Goal: Information Seeking & Learning: Learn about a topic

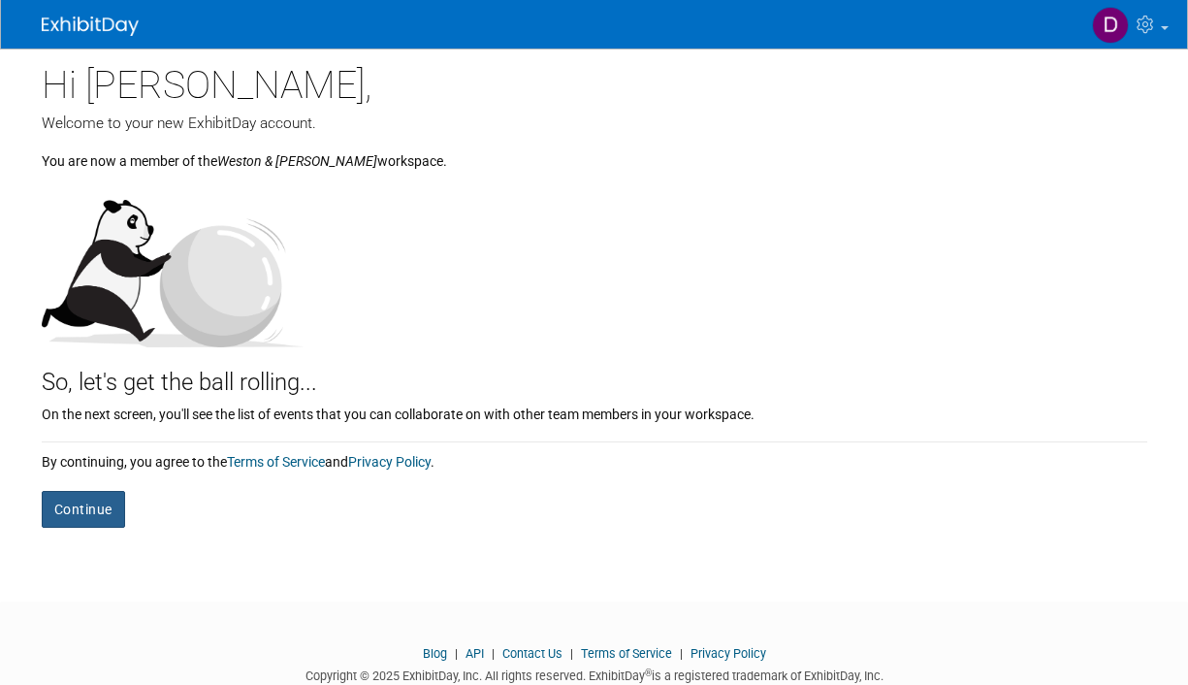
click at [69, 517] on button "Continue" at bounding box center [83, 509] width 83 height 37
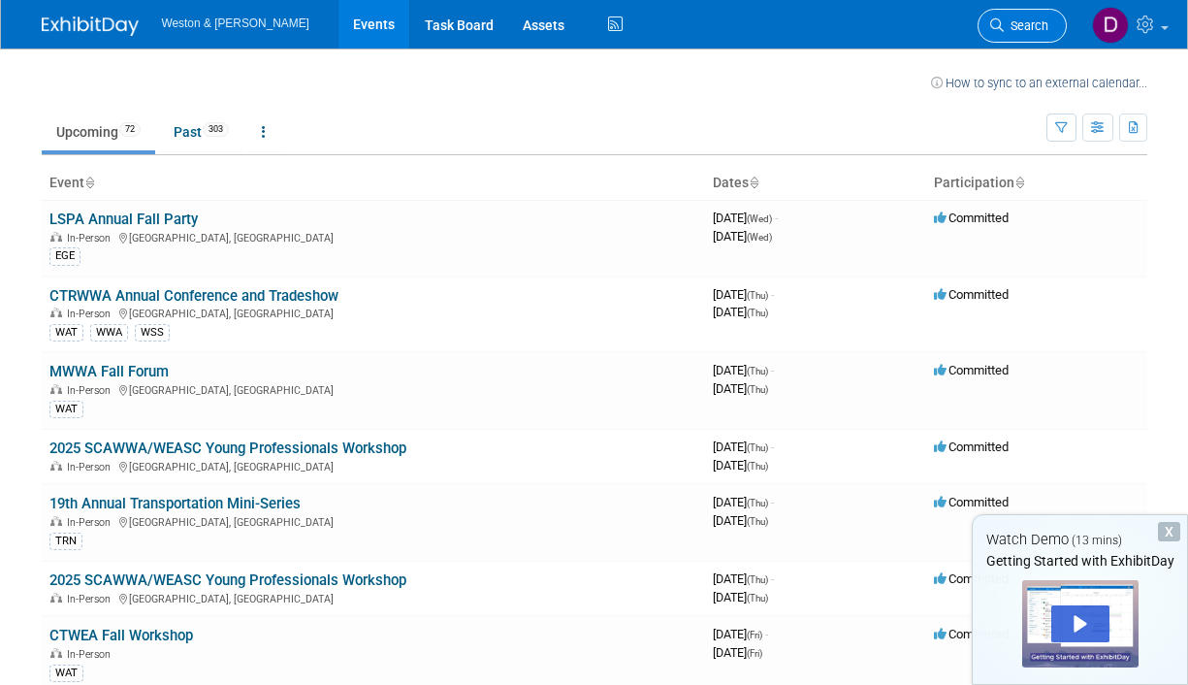
click at [1051, 19] on link "Search" at bounding box center [1021, 26] width 89 height 34
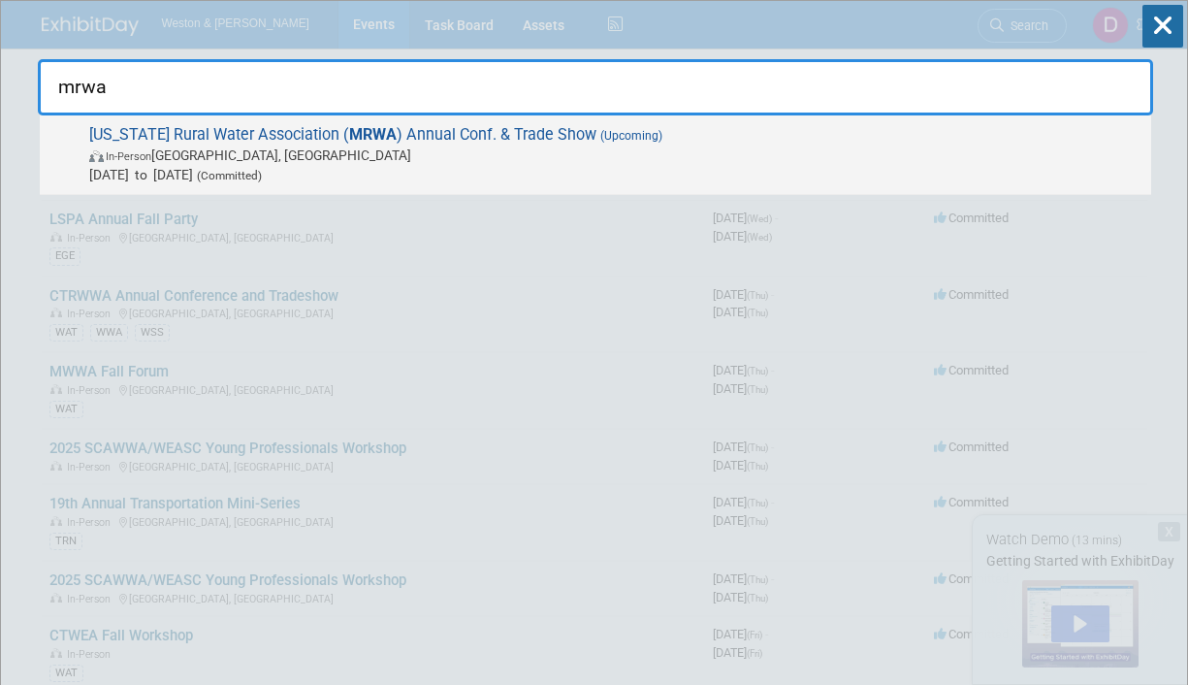
type input "mrwa"
click at [519, 134] on span "Maine Rural Water Association ( MRWA ) Annual Conf. & Trade Show (Upcoming) In-…" at bounding box center [612, 154] width 1058 height 59
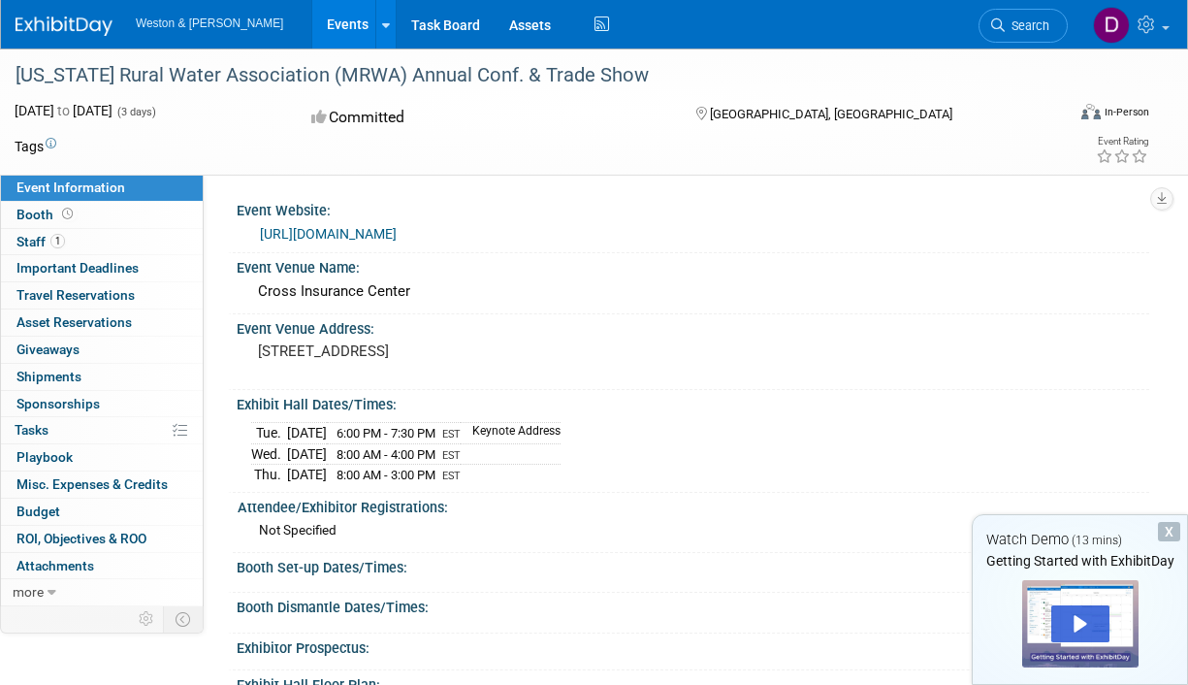
click at [1175, 533] on div "X" at bounding box center [1169, 531] width 22 height 19
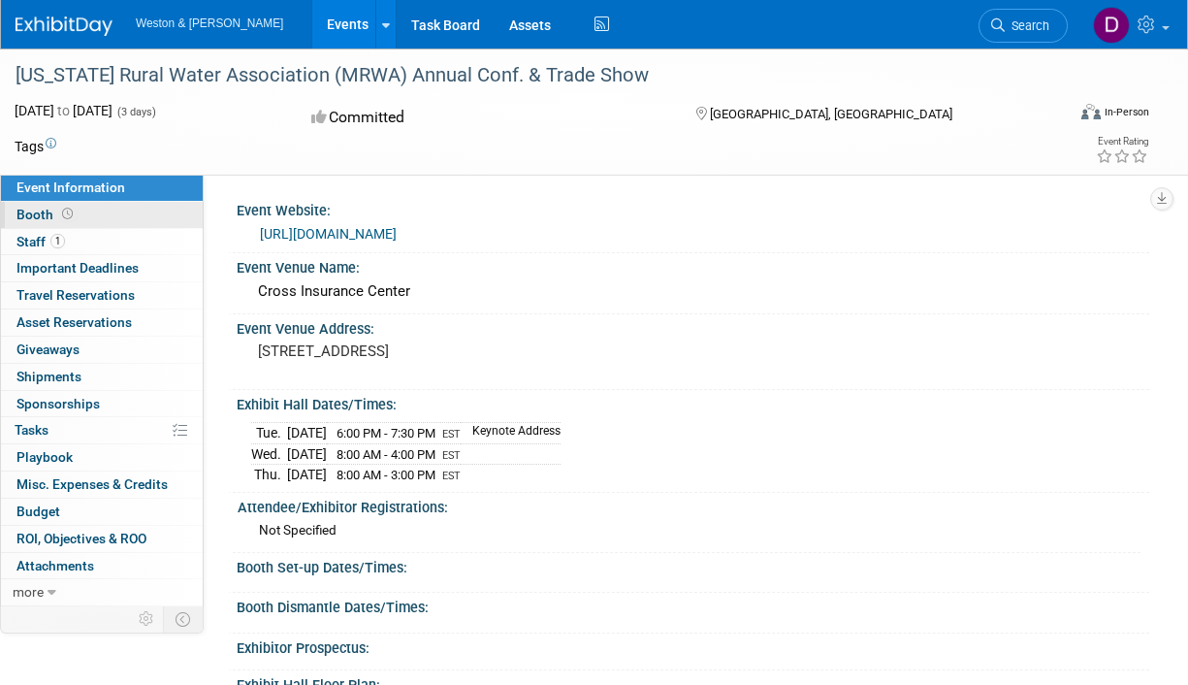
click at [41, 208] on span "Booth" at bounding box center [46, 215] width 60 height 16
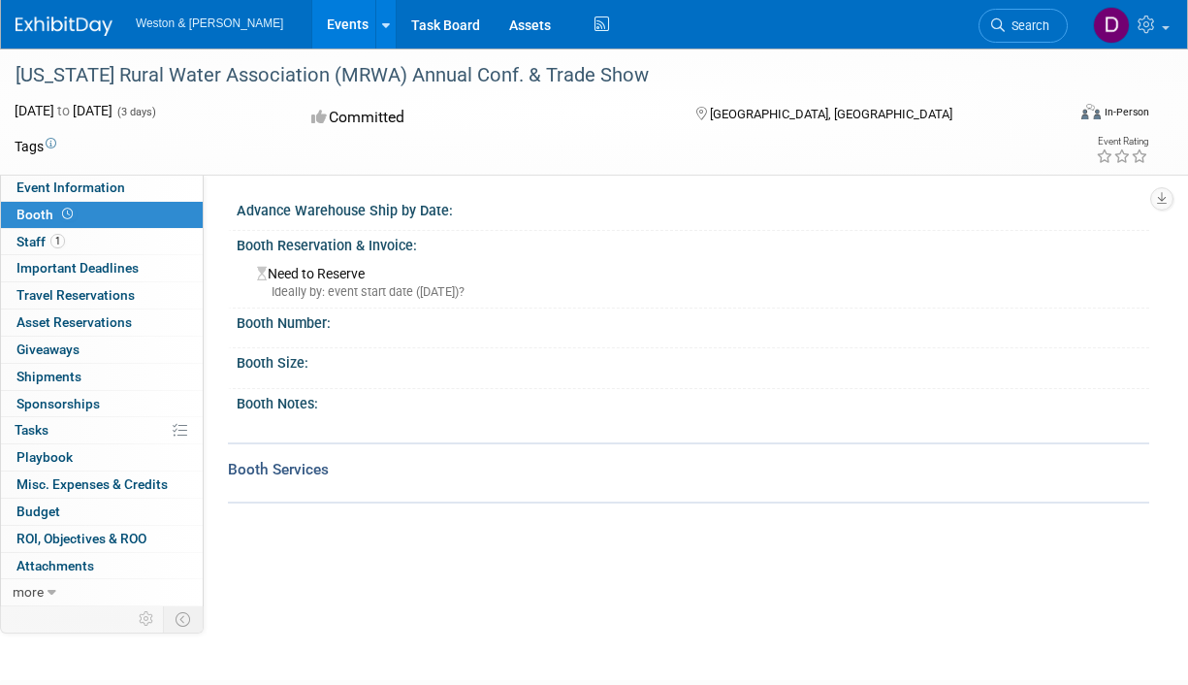
click at [641, 272] on div "Need to Reserve Ideally by: event start date (Tue. Dec 9, 2025)?" at bounding box center [692, 280] width 883 height 42
click at [34, 144] on td "Tags" at bounding box center [36, 146] width 42 height 19
click at [50, 145] on icon at bounding box center [51, 144] width 11 height 11
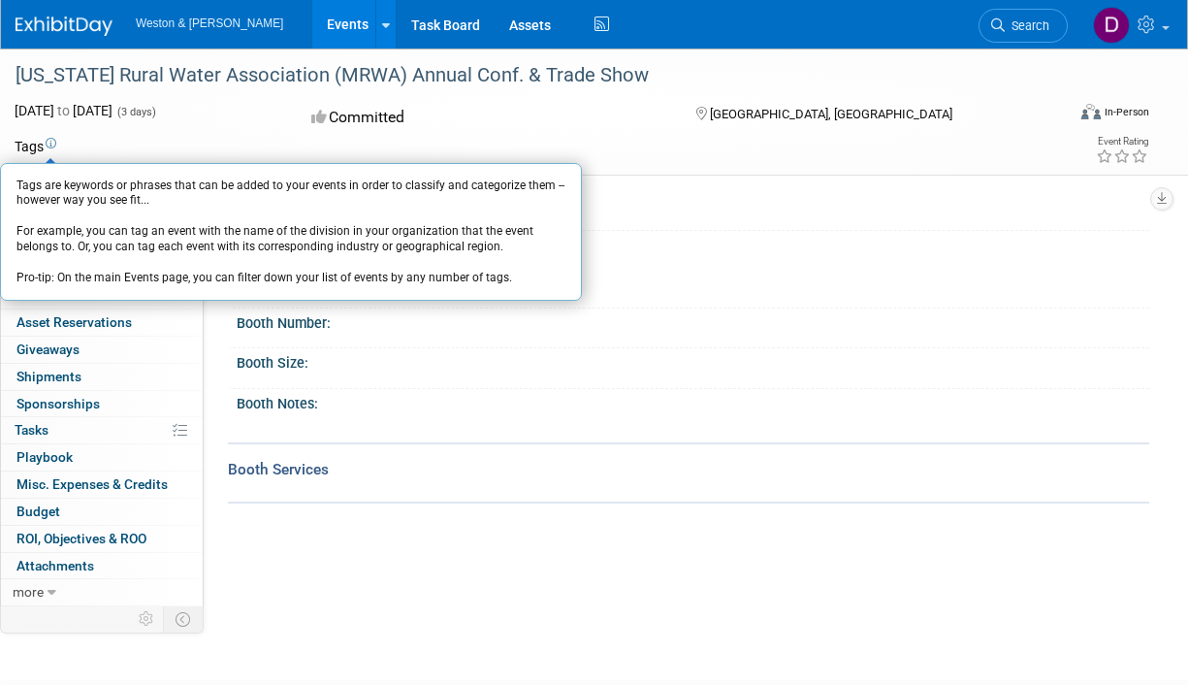
click at [602, 161] on div "Tags Tags are keywords or phrases that can be added to your events in order to …" at bounding box center [582, 151] width 1164 height 34
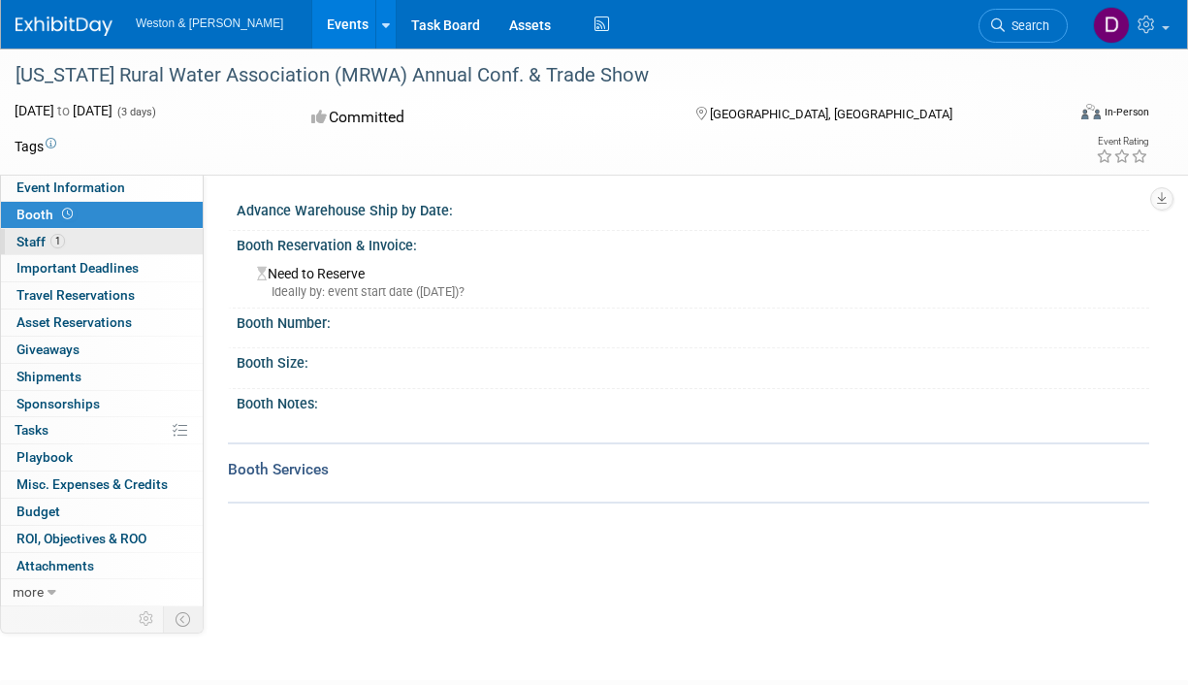
click at [20, 236] on span "Staff 1" at bounding box center [40, 242] width 48 height 16
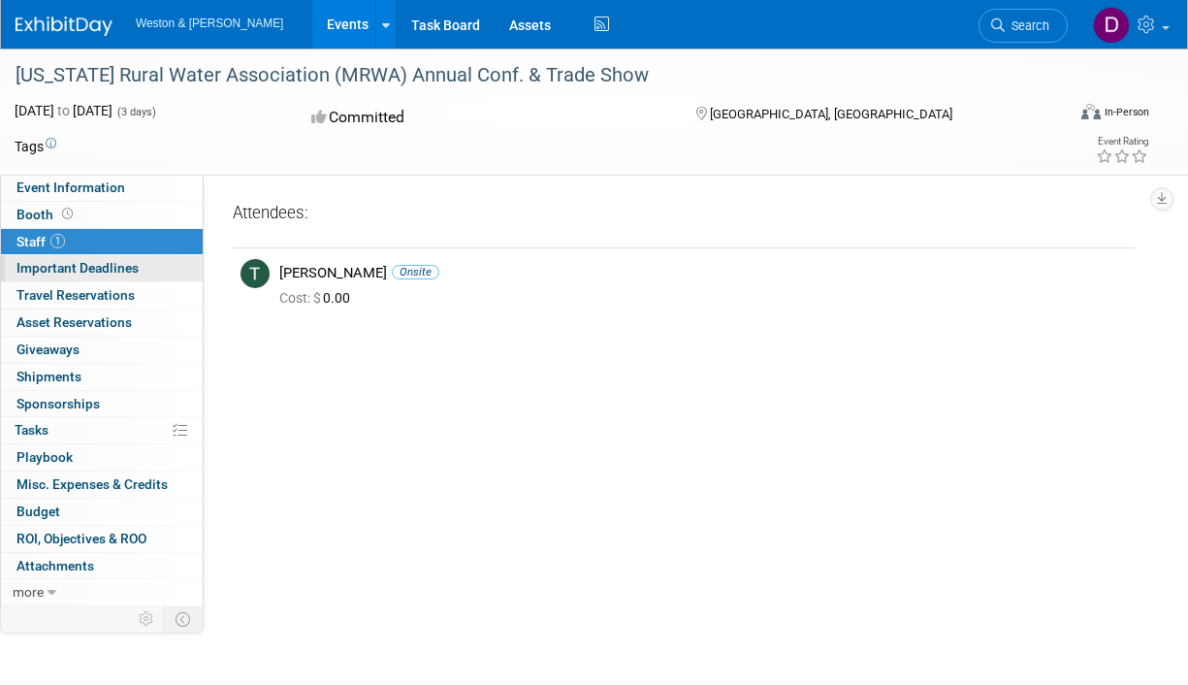
click at [51, 261] on span "Important Deadlines" at bounding box center [77, 268] width 122 height 16
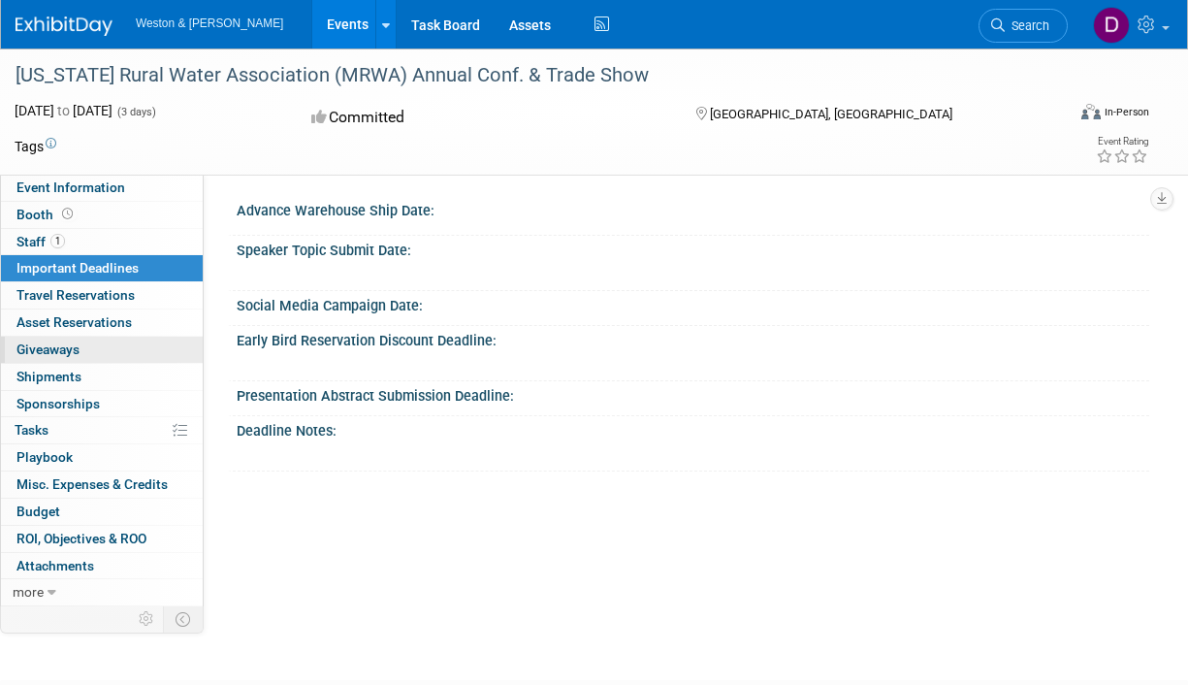
click at [49, 342] on span "Giveaways 0" at bounding box center [47, 349] width 63 height 16
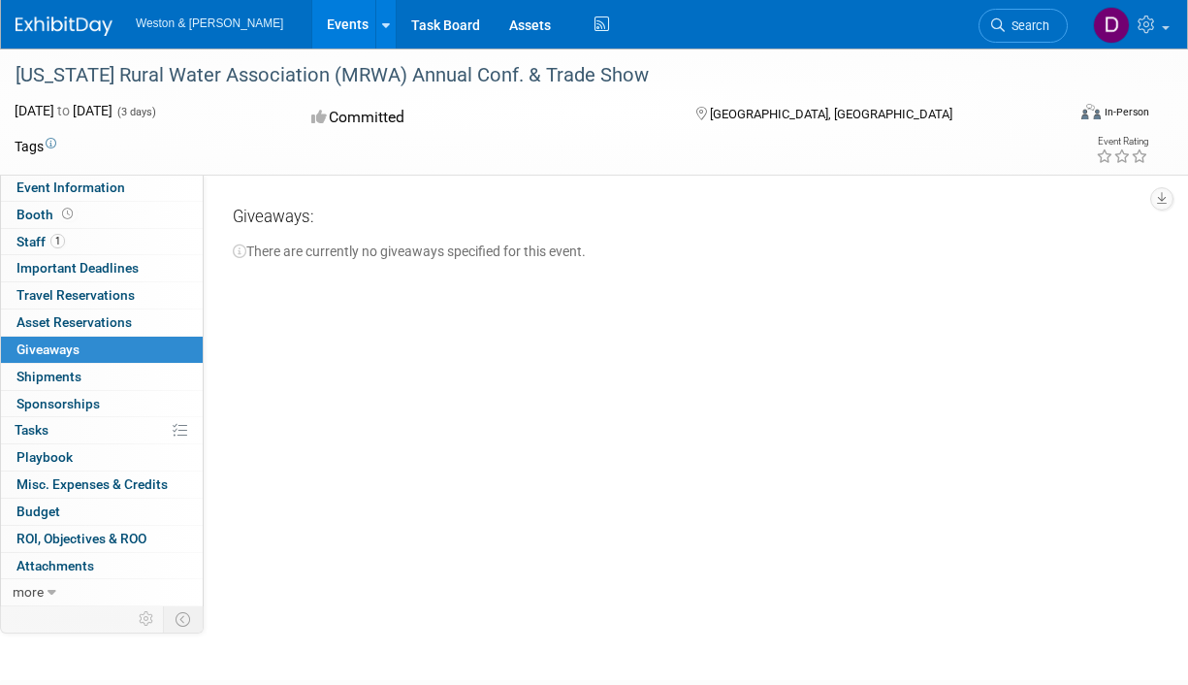
click at [251, 495] on div "Event Website: https://www.mainerwa.org/events/exhibitors-only---45th-annual-co…" at bounding box center [676, 390] width 945 height 431
click at [397, 30] on link "Task Board" at bounding box center [446, 24] width 98 height 48
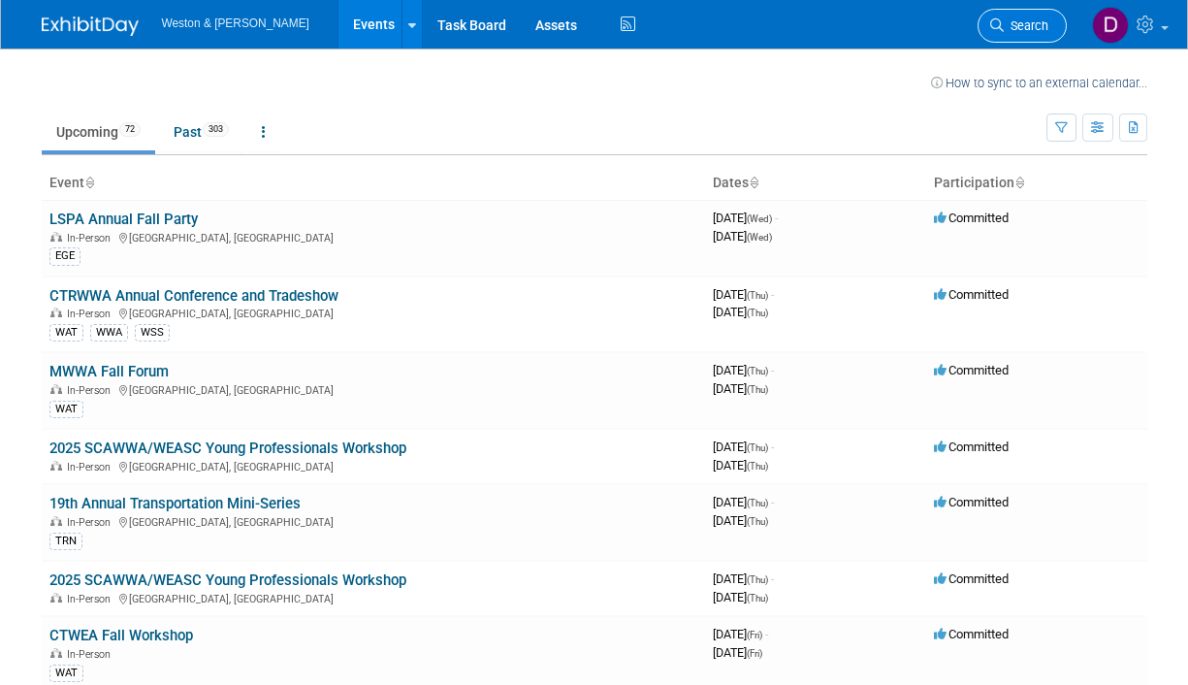
click at [985, 32] on link "Search" at bounding box center [1021, 26] width 89 height 34
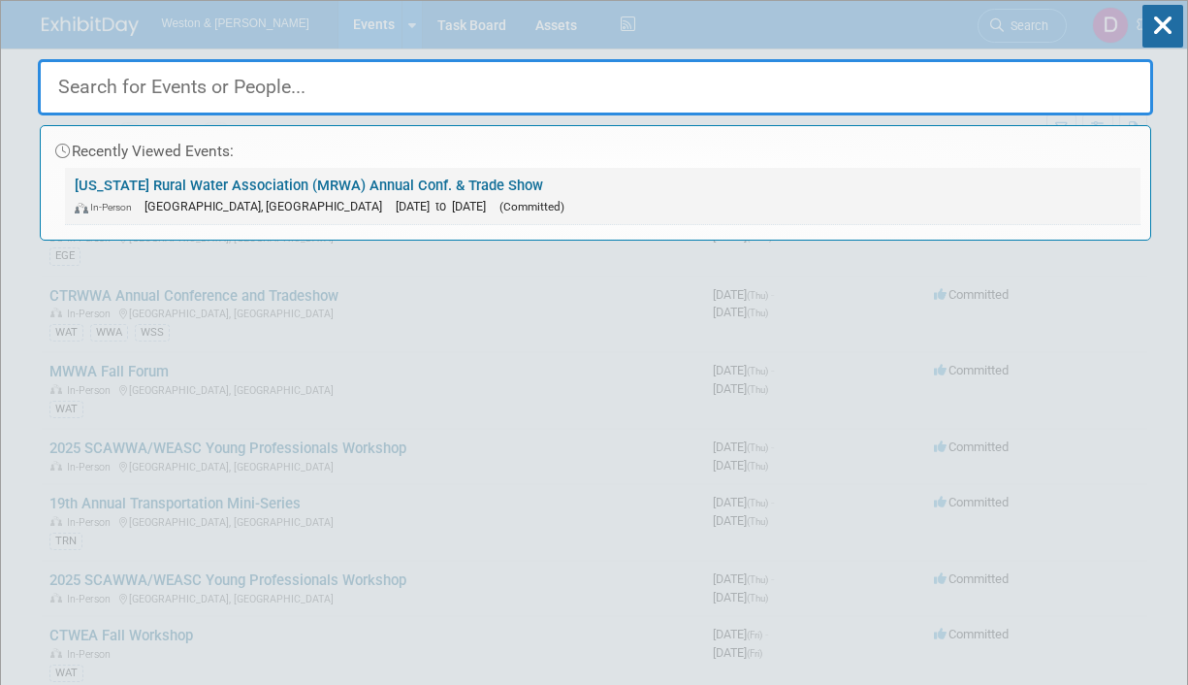
click at [273, 187] on link "Maine Rural Water Association (MRWA) Annual Conf. & Trade Show In-Person Bangor…" at bounding box center [602, 196] width 1075 height 56
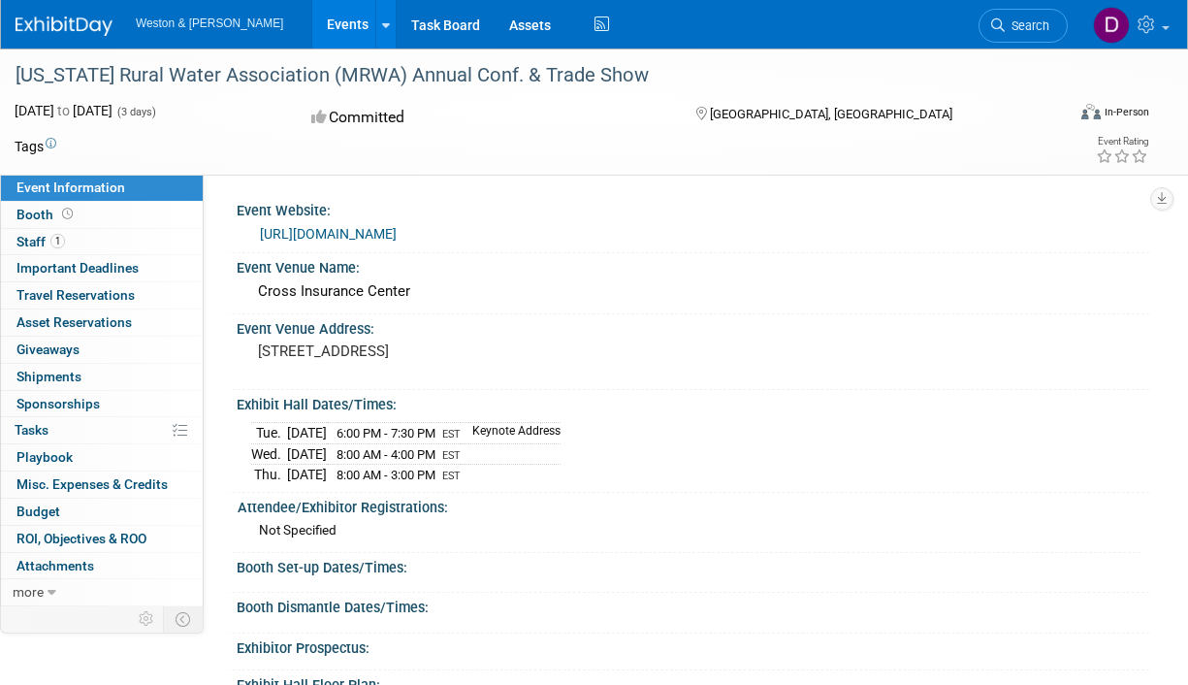
click at [337, 121] on div "Committed" at bounding box center [484, 118] width 359 height 34
click at [316, 119] on icon at bounding box center [319, 118] width 17 height 16
click at [115, 296] on span "Travel Reservations 0" at bounding box center [75, 295] width 118 height 16
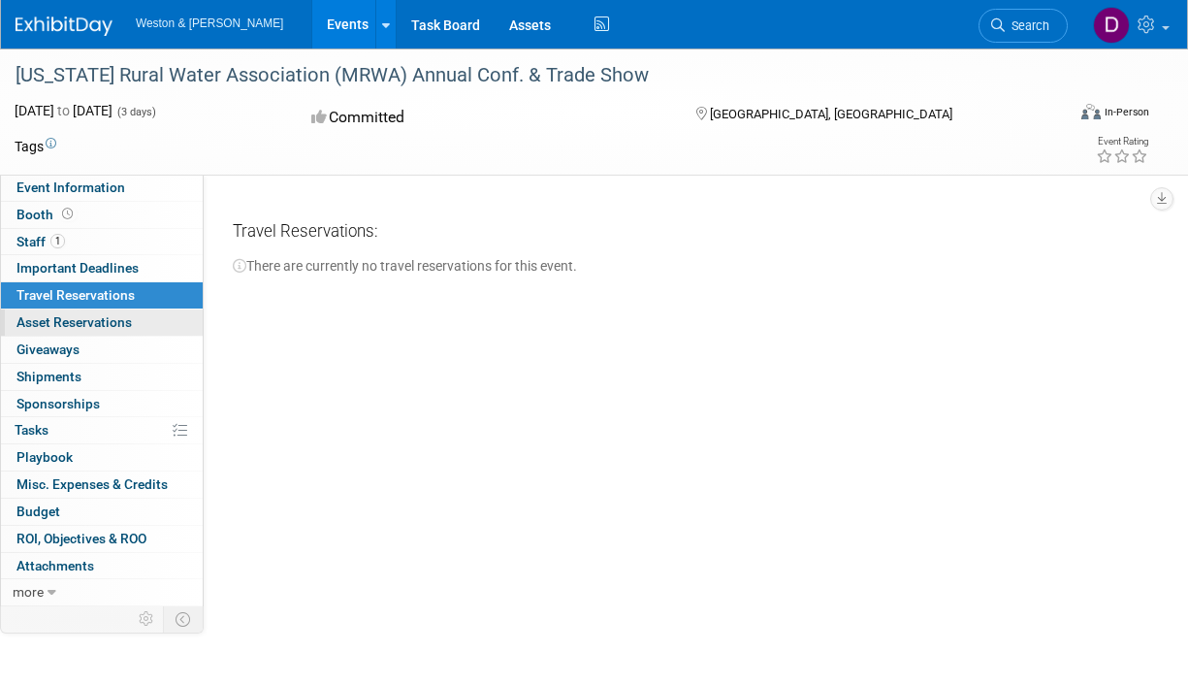
click at [107, 325] on span "Asset Reservations 0" at bounding box center [73, 322] width 115 height 16
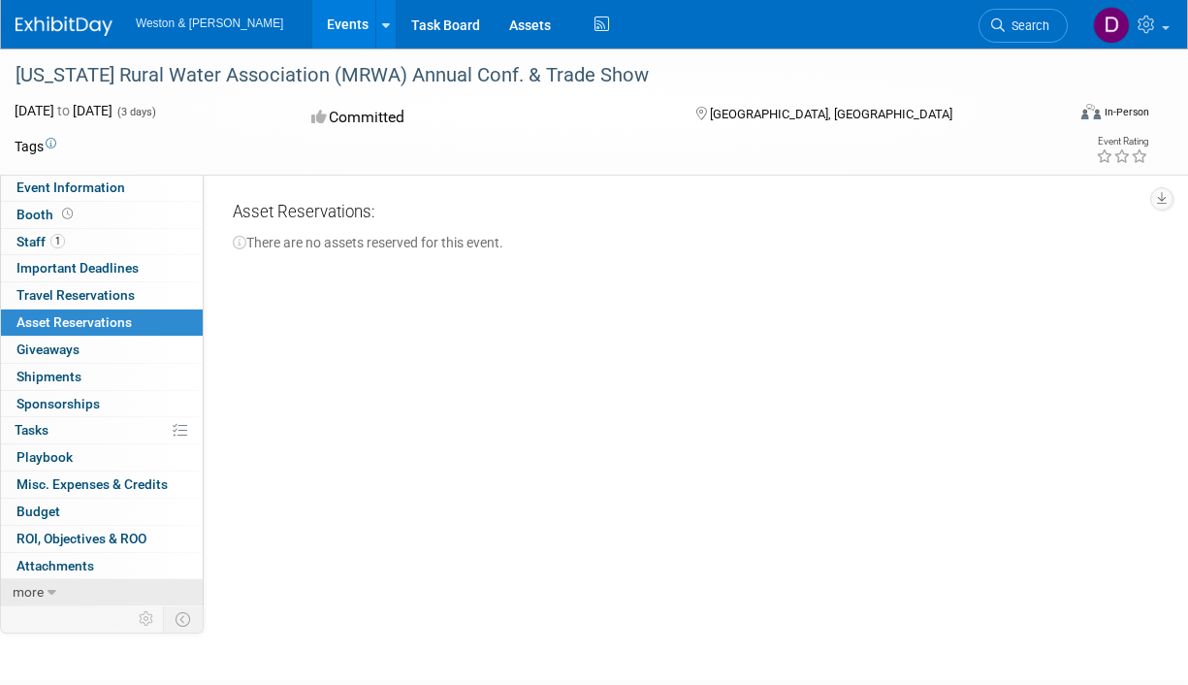
click at [48, 592] on icon at bounding box center [52, 593] width 9 height 14
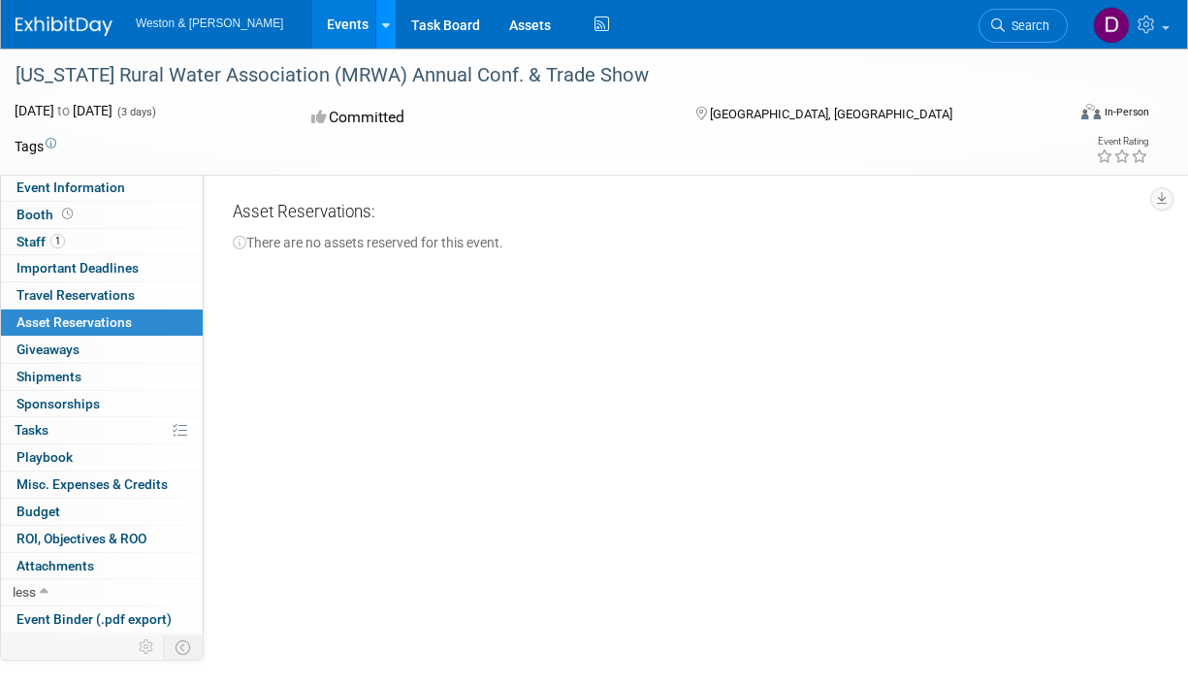
click at [382, 25] on icon at bounding box center [386, 25] width 8 height 13
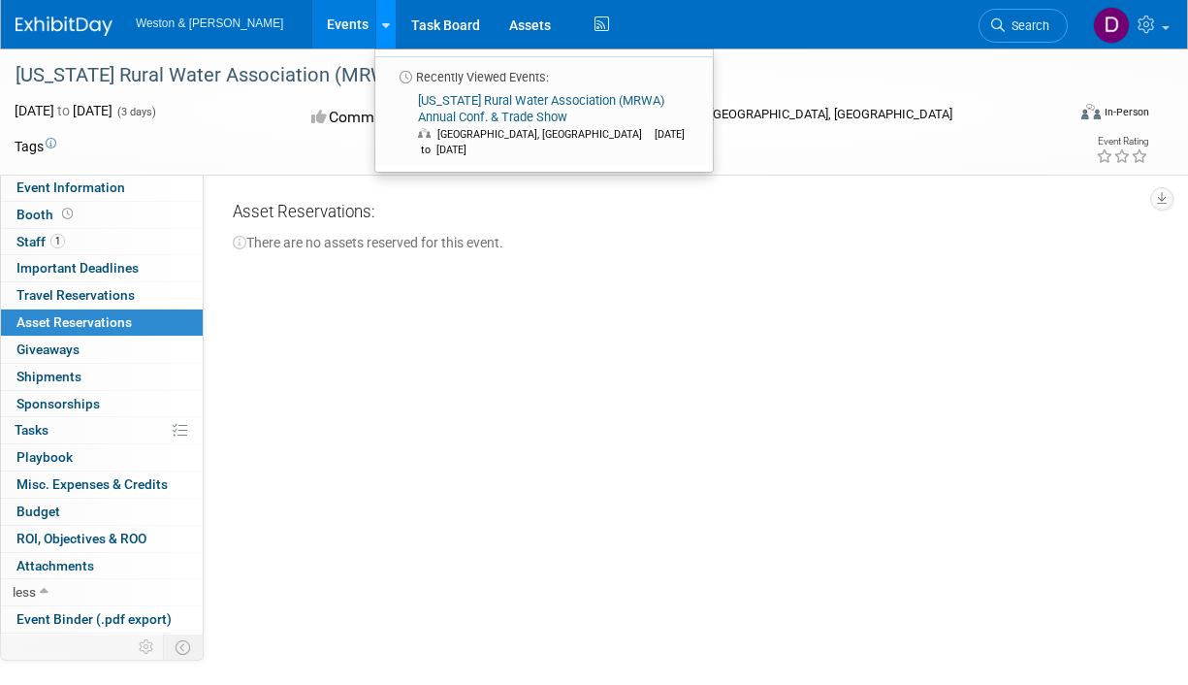
click at [382, 25] on icon at bounding box center [386, 25] width 8 height 13
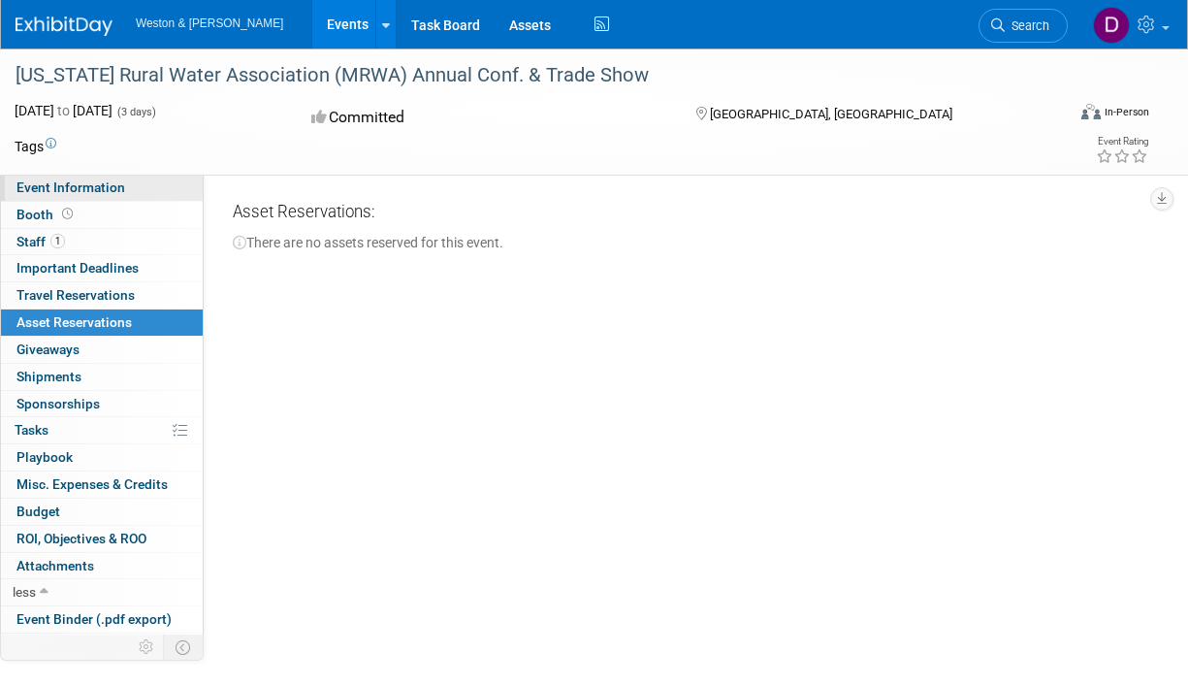
click at [107, 190] on span "Event Information" at bounding box center [70, 187] width 109 height 16
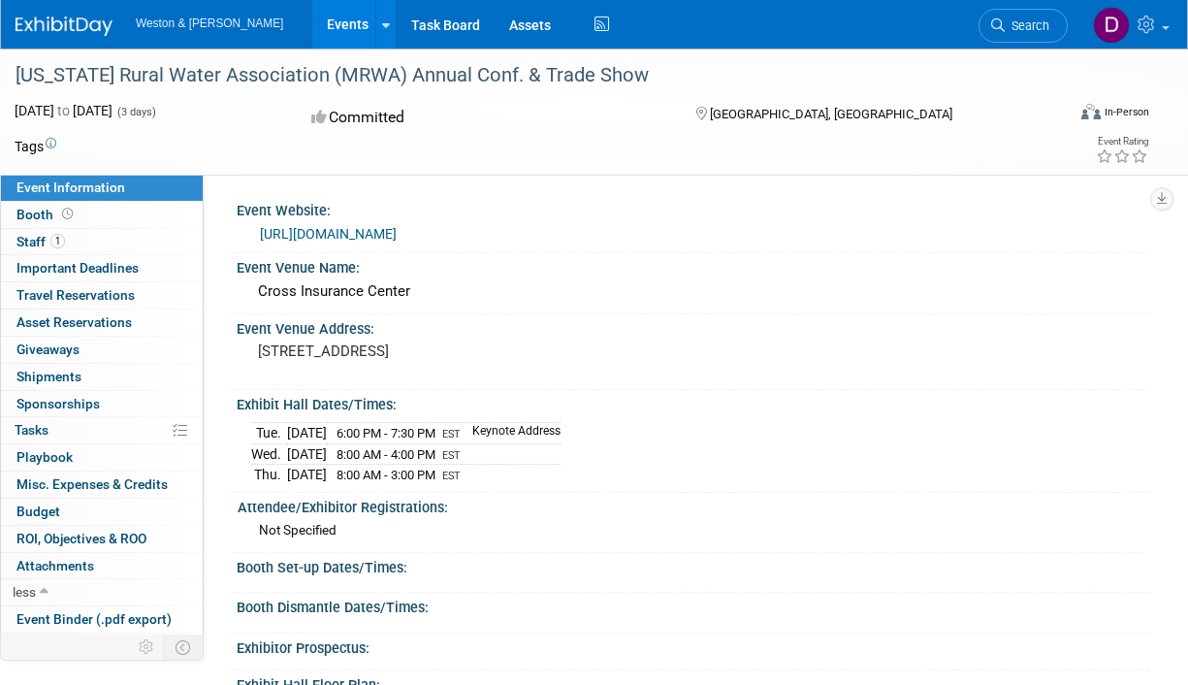
click at [307, 560] on div "Booth Set-up Dates/Times:" at bounding box center [693, 565] width 912 height 24
click at [48, 238] on span "Staff 1" at bounding box center [40, 242] width 48 height 16
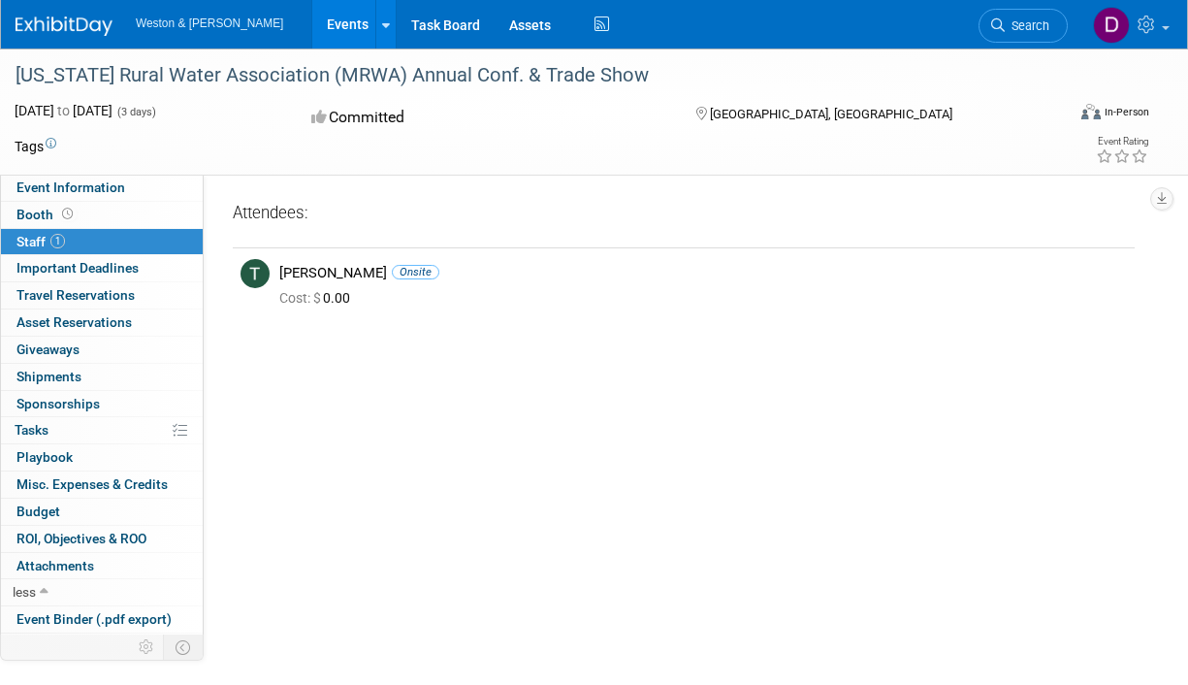
click at [472, 348] on div "Event Website: [URL][DOMAIN_NAME] Event Venue Name: Cross Insurance Center EST" at bounding box center [676, 418] width 945 height 486
click at [420, 299] on div "Cost: $ 0.00" at bounding box center [702, 298] width 847 height 17
click at [1160, 201] on icon "button" at bounding box center [1162, 198] width 10 height 13
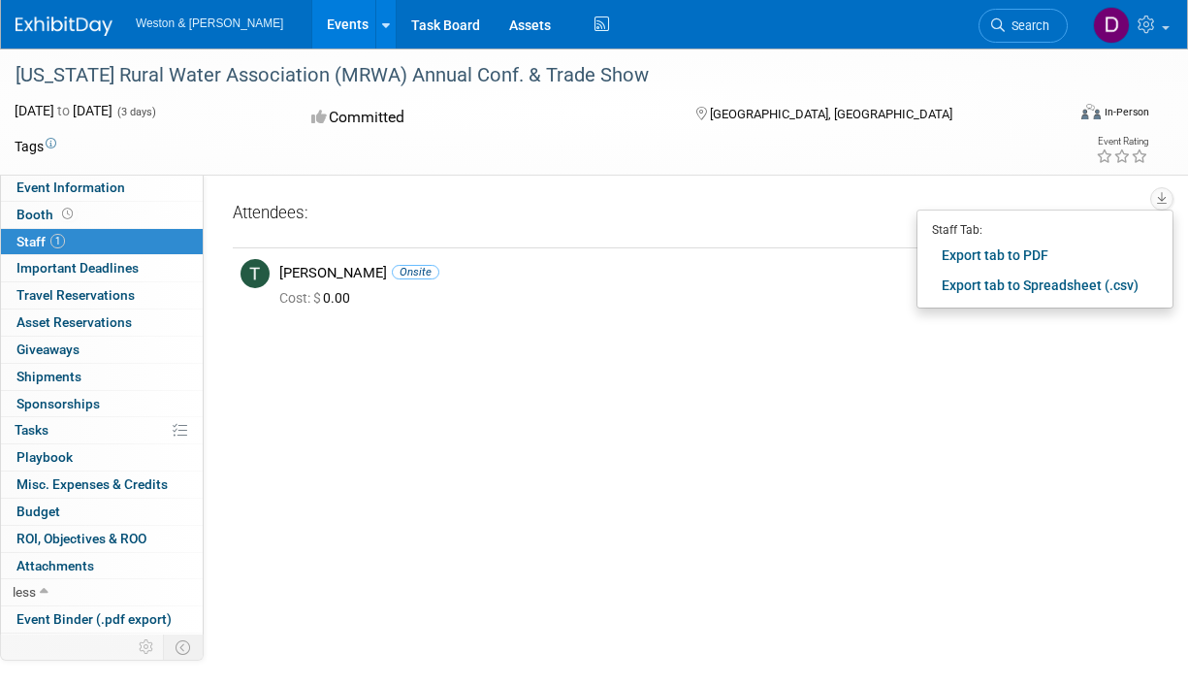
click at [850, 372] on div "Event Website: [URL][DOMAIN_NAME] Event Venue Name: Cross Insurance Center EST" at bounding box center [676, 418] width 945 height 486
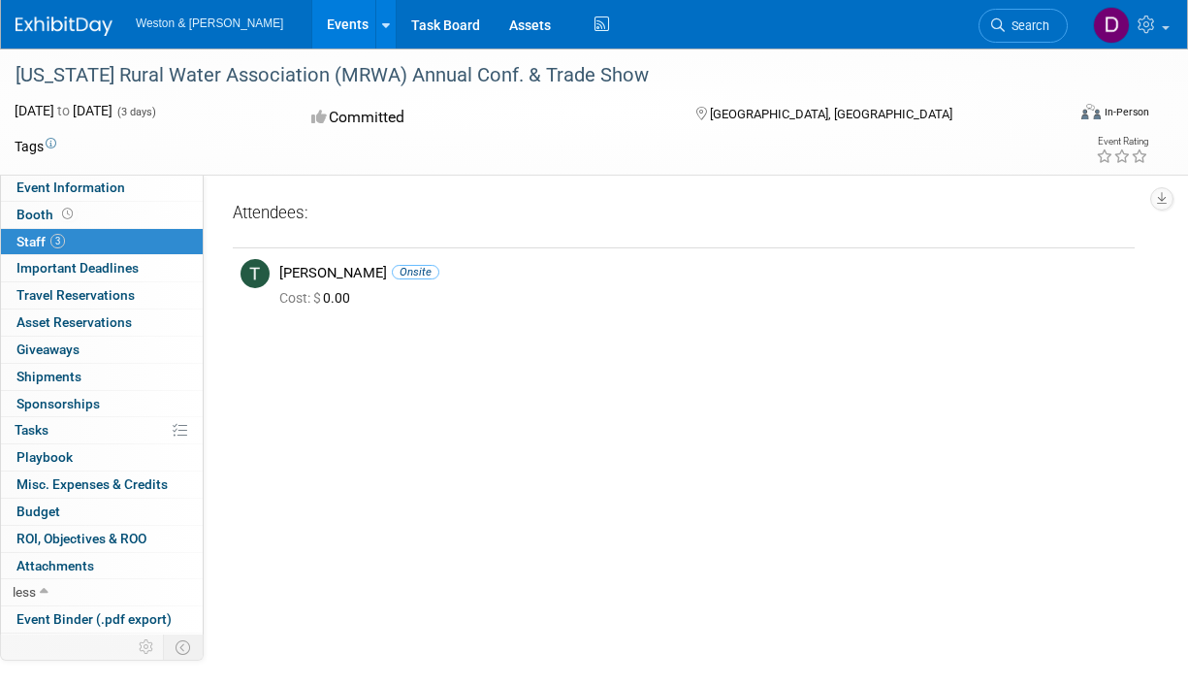
click at [88, 246] on link "3 Staff 3" at bounding box center [102, 242] width 202 height 26
